Goal: Information Seeking & Learning: Learn about a topic

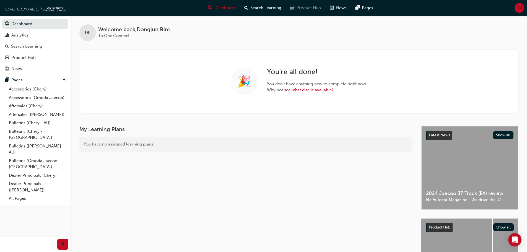
click at [309, 6] on span "Product Hub" at bounding box center [309, 8] width 24 height 6
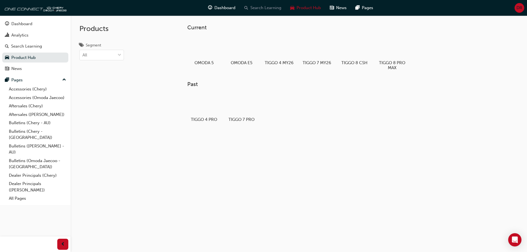
click at [269, 6] on span "Search Learning" at bounding box center [265, 8] width 31 height 6
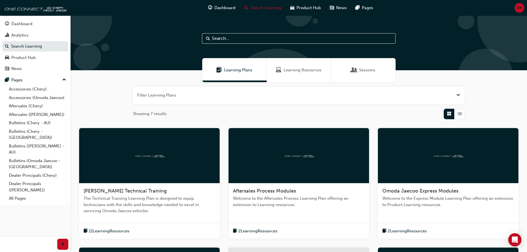
click at [304, 69] on span "Learning Resources" at bounding box center [303, 70] width 38 height 6
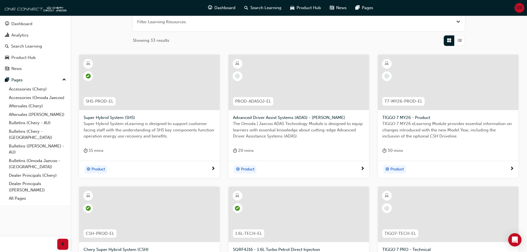
scroll to position [83, 0]
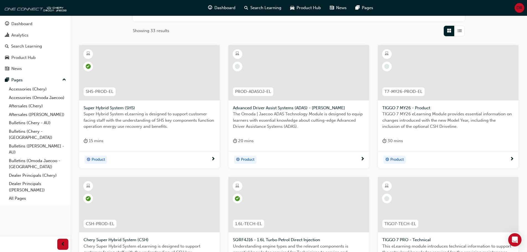
click at [426, 78] on div at bounding box center [448, 72] width 141 height 55
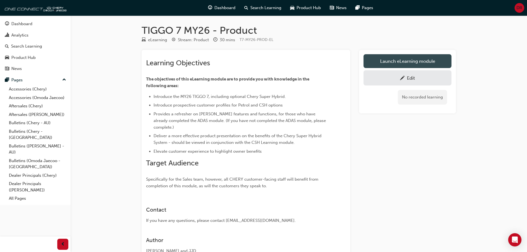
click at [411, 59] on link "Launch eLearning module" at bounding box center [408, 61] width 88 height 14
